Goal: Information Seeking & Learning: Check status

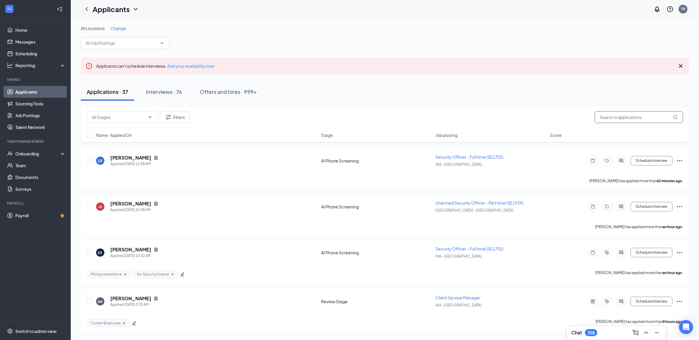
click at [623, 115] on input "text" at bounding box center [639, 117] width 88 height 12
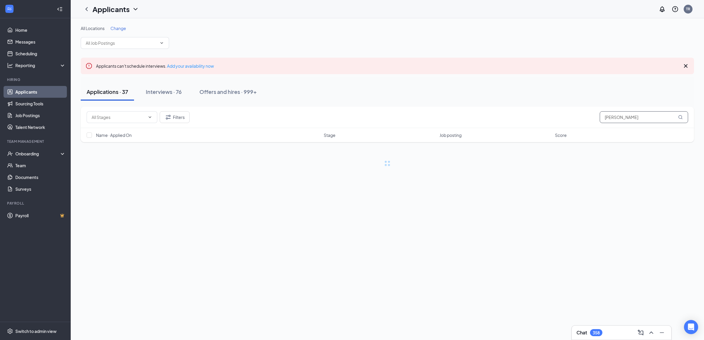
type input "[PERSON_NAME]"
click at [246, 89] on div "Offers and hires · 3 / 999+" at bounding box center [246, 91] width 65 height 7
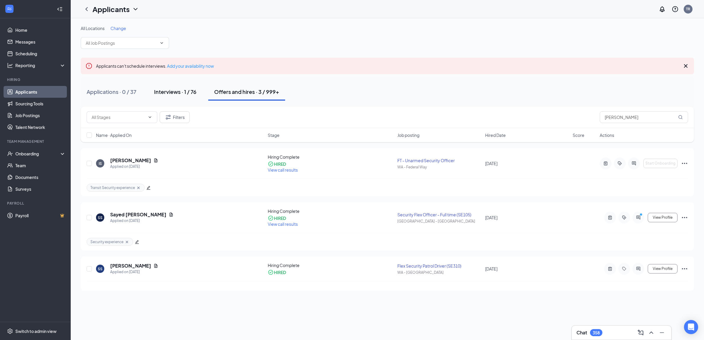
click at [185, 96] on button "Interviews · 1 / 76" at bounding box center [175, 92] width 54 height 18
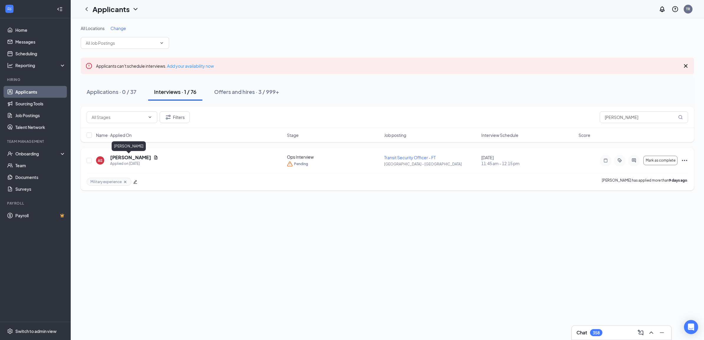
click at [118, 155] on h5 "[PERSON_NAME]" at bounding box center [130, 157] width 41 height 6
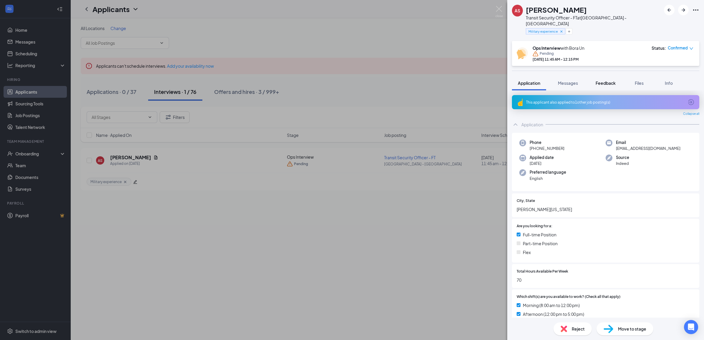
click at [618, 83] on button "Feedback" at bounding box center [606, 83] width 32 height 15
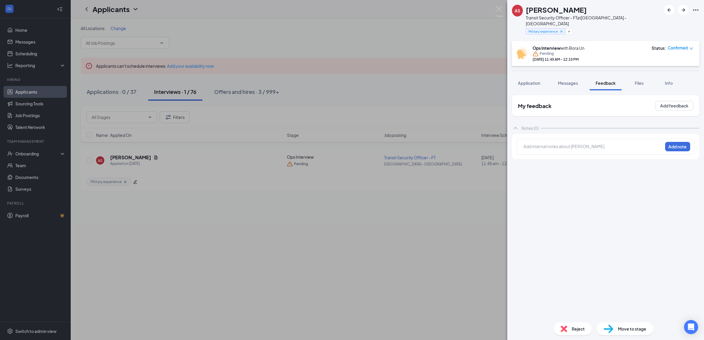
click at [495, 5] on div "AS [PERSON_NAME] Transit Security Officer - FT at [GEOGRAPHIC_DATA] - Seattle M…" at bounding box center [352, 170] width 704 height 340
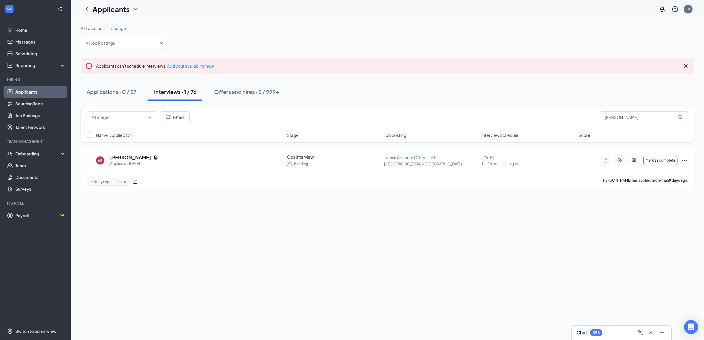
click at [498, 6] on div "Applicants TR" at bounding box center [388, 9] width 634 height 18
